Goal: Check status

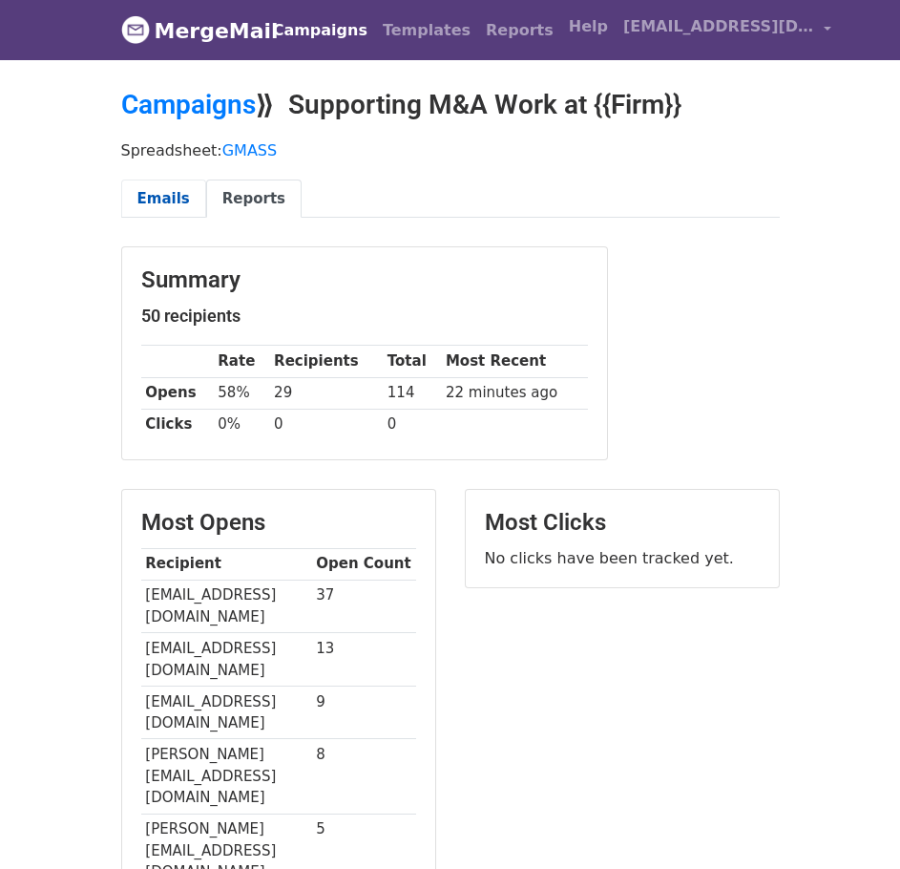
click at [135, 198] on link "Emails" at bounding box center [163, 199] width 85 height 39
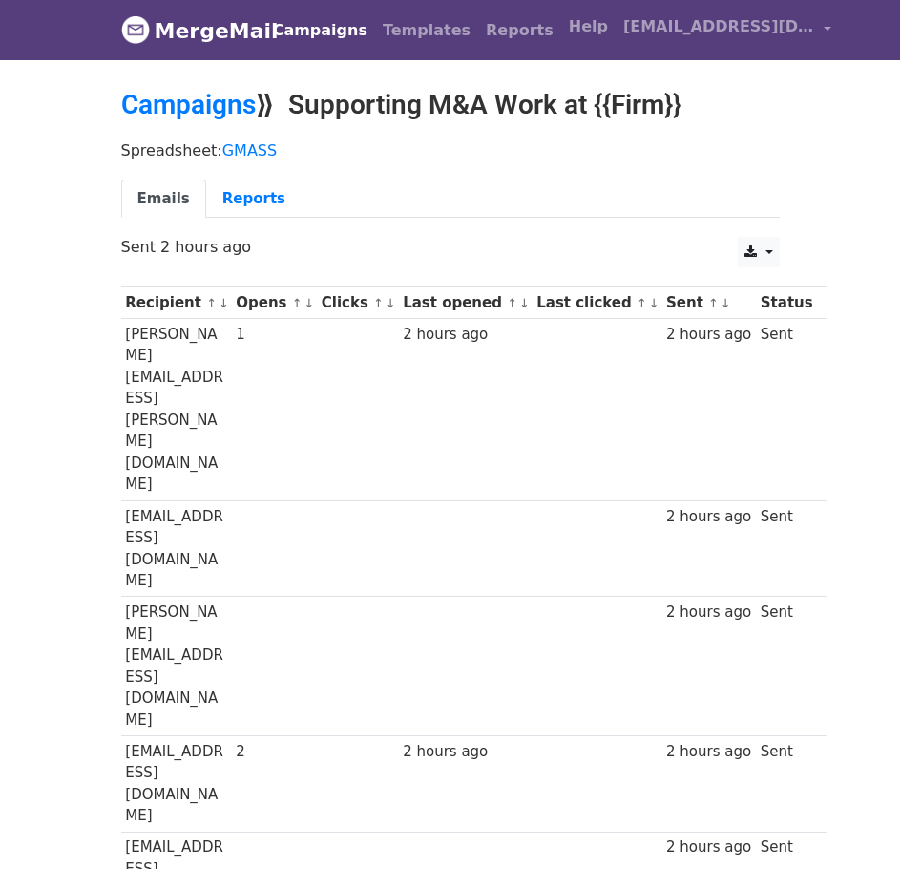
click at [465, 294] on th "Last opened ↑ ↓" at bounding box center [465, 303] width 134 height 32
click at [247, 201] on link "Reports" at bounding box center [253, 199] width 95 height 39
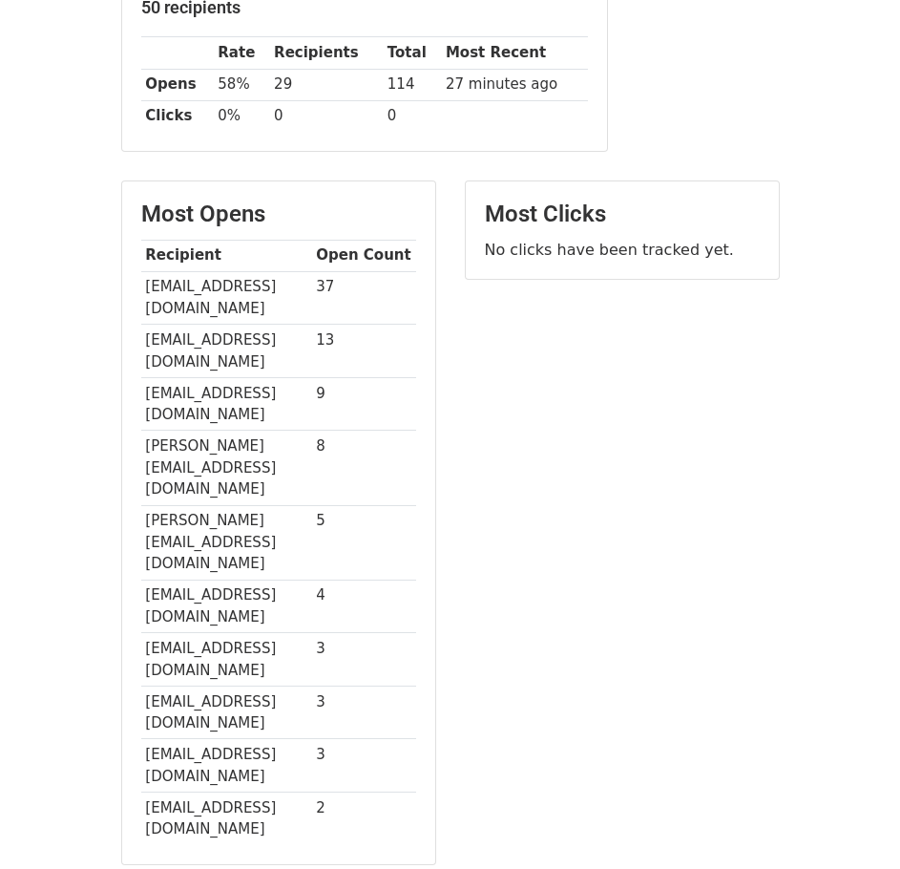
scroll to position [477, 0]
